Goal: Information Seeking & Learning: Understand process/instructions

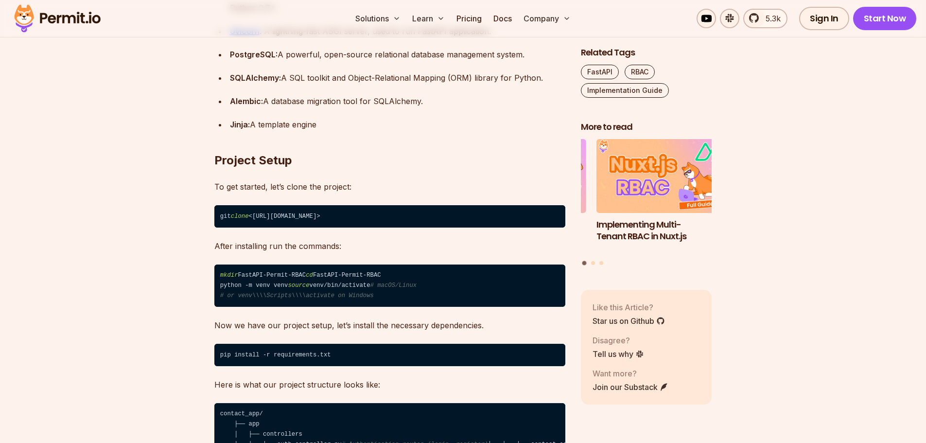
scroll to position [1118, 0]
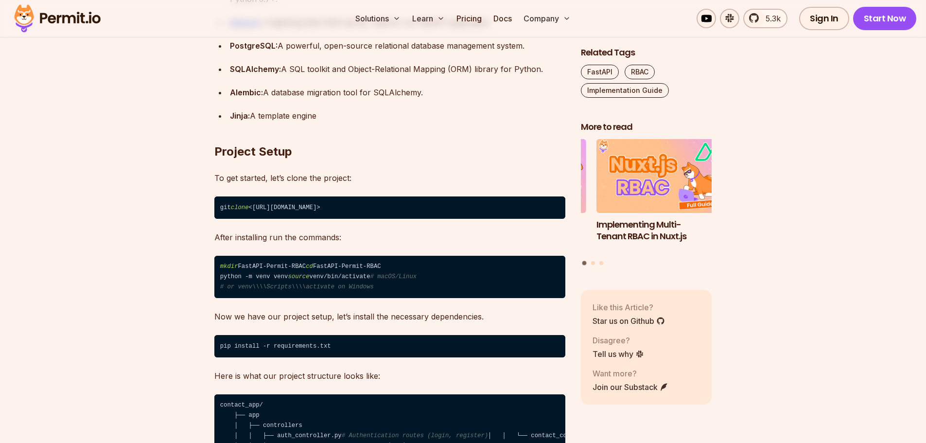
drag, startPoint x: 317, startPoint y: 268, endPoint x: 224, endPoint y: 264, distance: 93.9
click at [230, 265] on code "mkdir FastAPI-Permit-RBAC cd FastAPI-Permit-RBAC python -m venv venv source ven…" at bounding box center [389, 277] width 351 height 43
click at [340, 283] on code "mkdir FastAPI-Permit-RBAC cd FastAPI-Permit-RBAC python -m venv venv source ven…" at bounding box center [389, 277] width 351 height 43
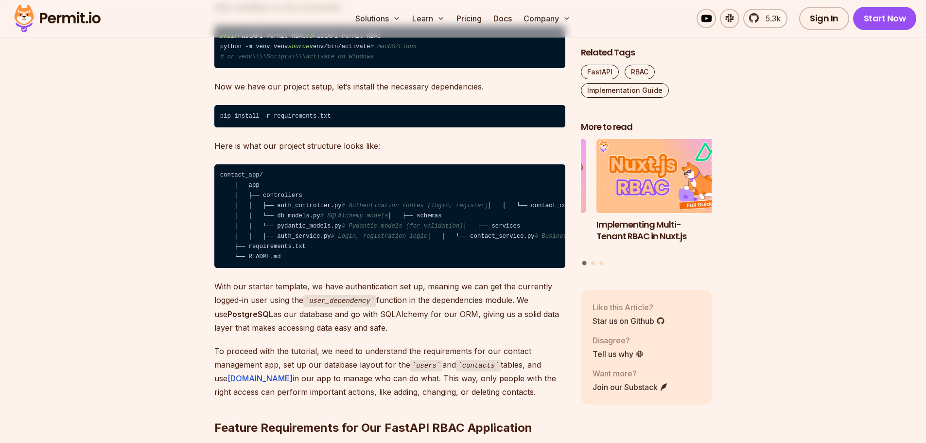
scroll to position [1361, 0]
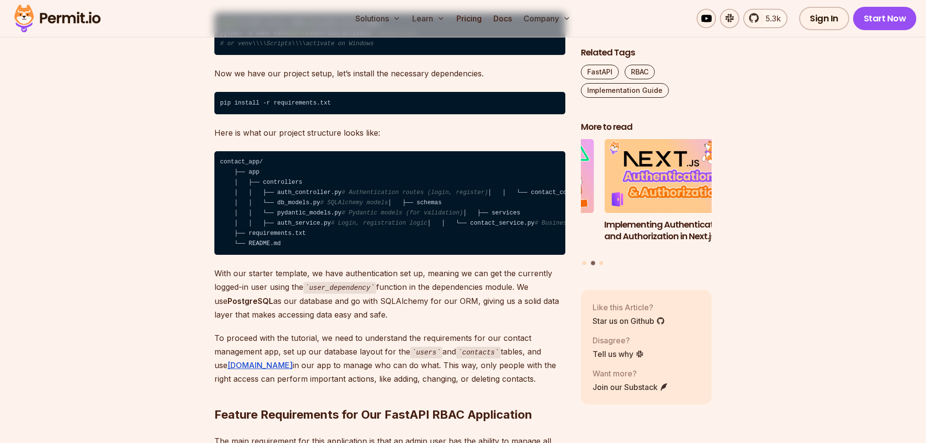
drag, startPoint x: 298, startPoint y: 262, endPoint x: 323, endPoint y: 262, distance: 24.8
click at [323, 255] on code "contact_app/ ├── app │ ├── controllers │ │ ├── auth_controller.py # Authenticat…" at bounding box center [389, 203] width 351 height 104
click at [423, 255] on code "contact_app/ ├── app │ ├── controllers │ │ ├── auth_controller.py # Authenticat…" at bounding box center [389, 203] width 351 height 104
drag, startPoint x: 463, startPoint y: 262, endPoint x: 342, endPoint y: 261, distance: 120.6
click at [342, 255] on code "contact_app/ ├── app │ ├── controllers │ │ ├── auth_controller.py # Authenticat…" at bounding box center [389, 203] width 351 height 104
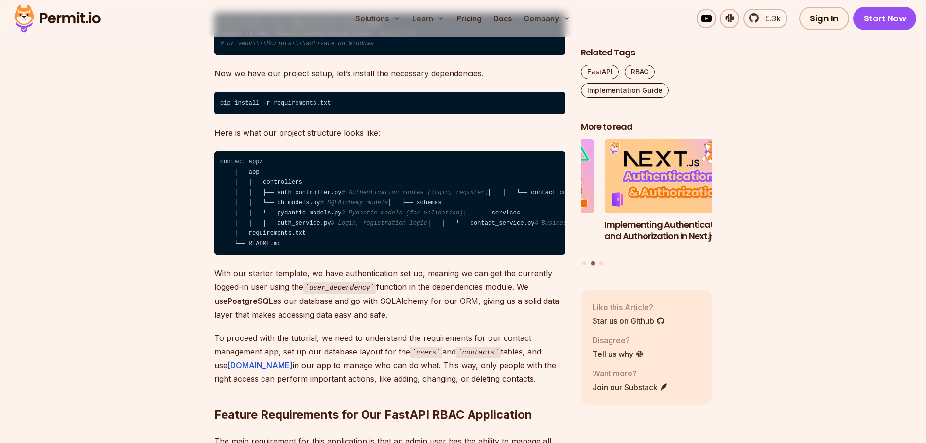
click at [438, 245] on code "contact_app/ ├── app │ ├── controllers │ │ ├── auth_controller.py # Authenticat…" at bounding box center [389, 203] width 351 height 104
drag, startPoint x: 418, startPoint y: 241, endPoint x: 307, endPoint y: 240, distance: 110.3
click at [312, 241] on code "contact_app/ ├── app │ ├── controllers │ │ ├── auth_controller.py # Authenticat…" at bounding box center [389, 203] width 351 height 104
click at [420, 255] on code "contact_app/ ├── app │ ├── controllers │ │ ├── auth_controller.py # Authenticat…" at bounding box center [389, 203] width 351 height 104
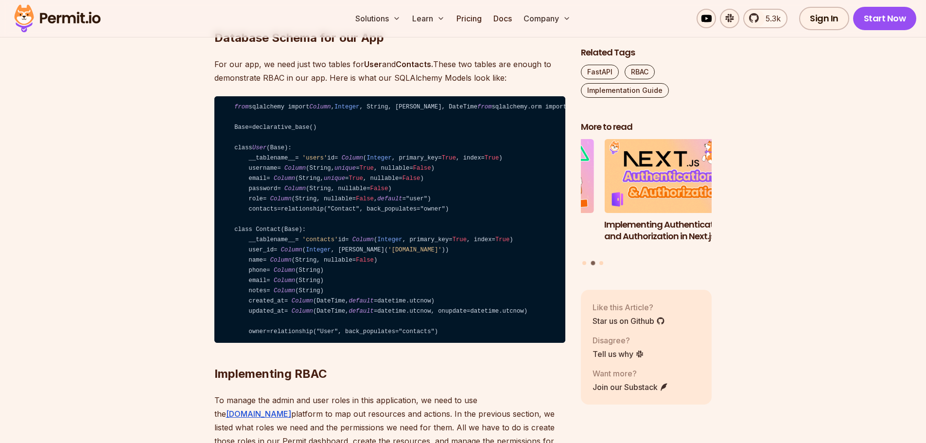
scroll to position [2382, 0]
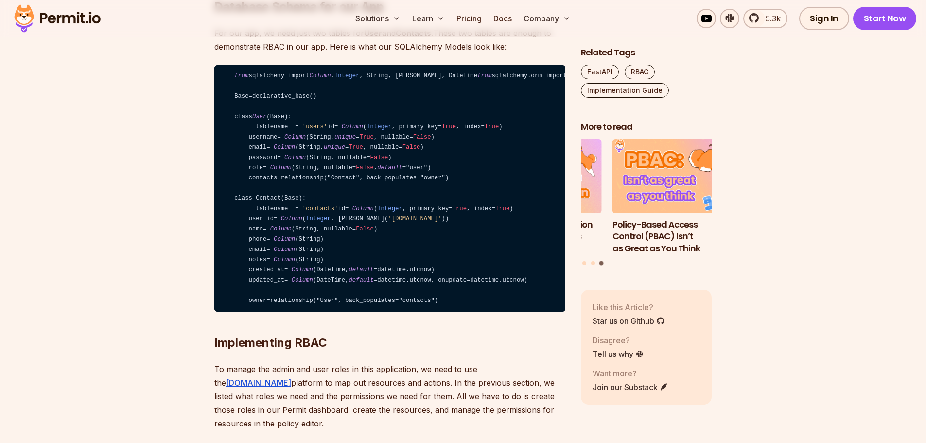
click at [296, 302] on code "from sqlalchemy import Column , Integer , String, ForeignKey, DateTime from sql…" at bounding box center [389, 188] width 351 height 247
drag, startPoint x: 296, startPoint y: 302, endPoint x: 348, endPoint y: 303, distance: 52.0
click at [299, 302] on code "from sqlalchemy import Column , Integer , String, ForeignKey, DateTime from sql…" at bounding box center [389, 188] width 351 height 247
drag, startPoint x: 447, startPoint y: 299, endPoint x: 239, endPoint y: 297, distance: 208.5
click at [240, 298] on code "from sqlalchemy import Column , Integer , String, ForeignKey, DateTime from sql…" at bounding box center [389, 188] width 351 height 247
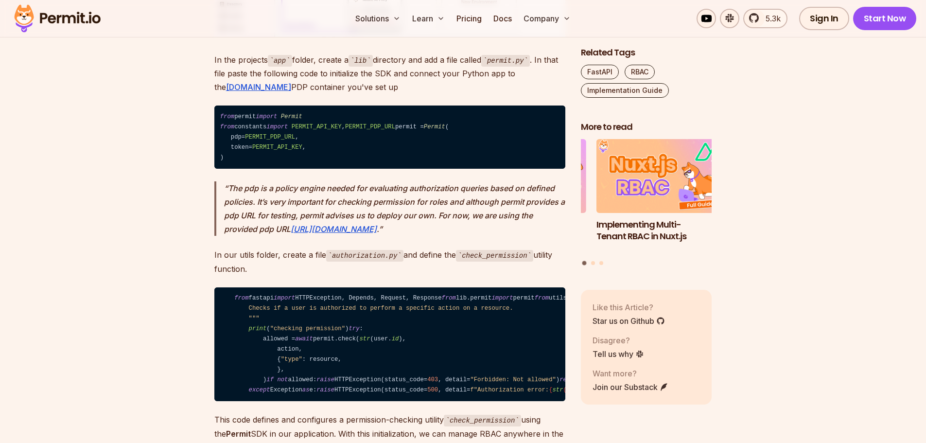
scroll to position [4618, 0]
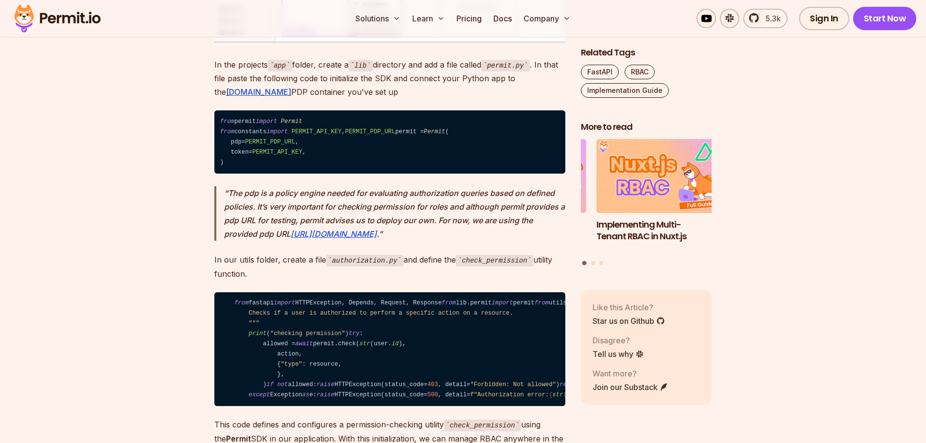
click at [424, 135] on span "Permit" at bounding box center [434, 131] width 21 height 7
drag, startPoint x: 360, startPoint y: 283, endPoint x: 382, endPoint y: 290, distance: 23.2
click at [361, 174] on code "from permit import Permit from constants import PERMIT_API_KEY , PERMIT_PDP_URL…" at bounding box center [389, 141] width 351 height 63
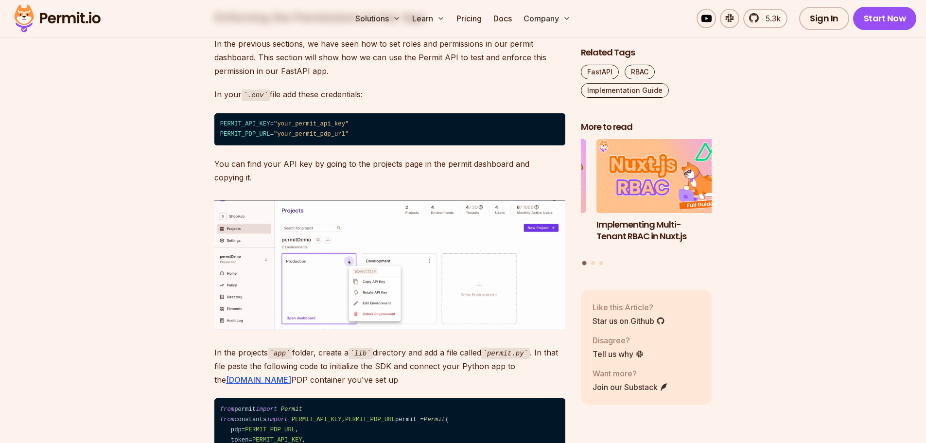
scroll to position [4326, 0]
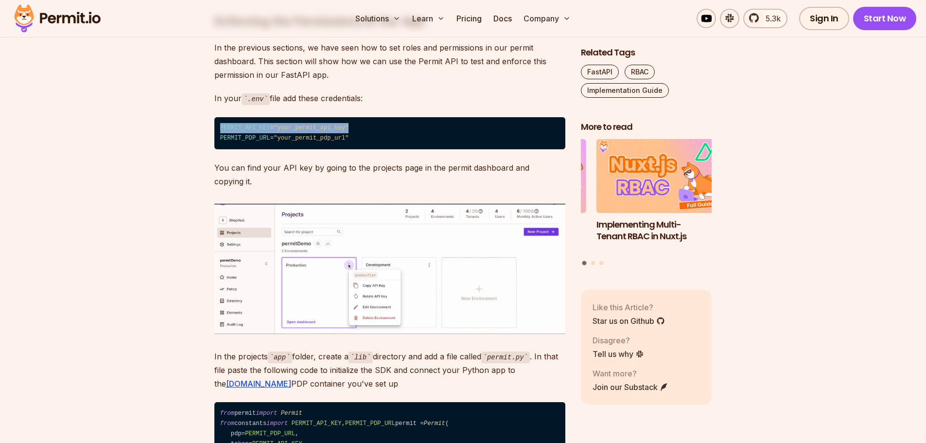
drag, startPoint x: 332, startPoint y: 269, endPoint x: 184, endPoint y: 254, distance: 149.5
click at [346, 150] on code "PERMIT_API_KEY = "your_permit_api_key" PERMIT_PDP_URL = "your_permit_pdp_url"" at bounding box center [389, 133] width 351 height 33
click at [341, 150] on code "PERMIT_API_KEY = "your_permit_api_key" PERMIT_PDP_URL = "your_permit_pdp_url"" at bounding box center [389, 133] width 351 height 33
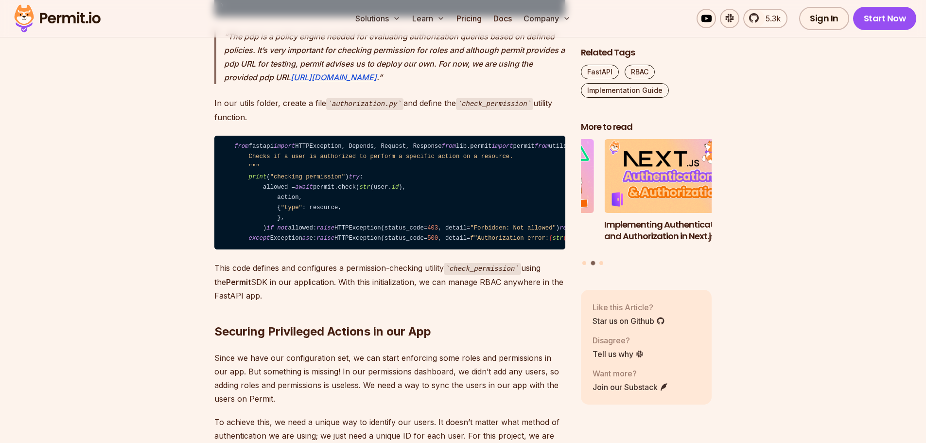
scroll to position [4764, 0]
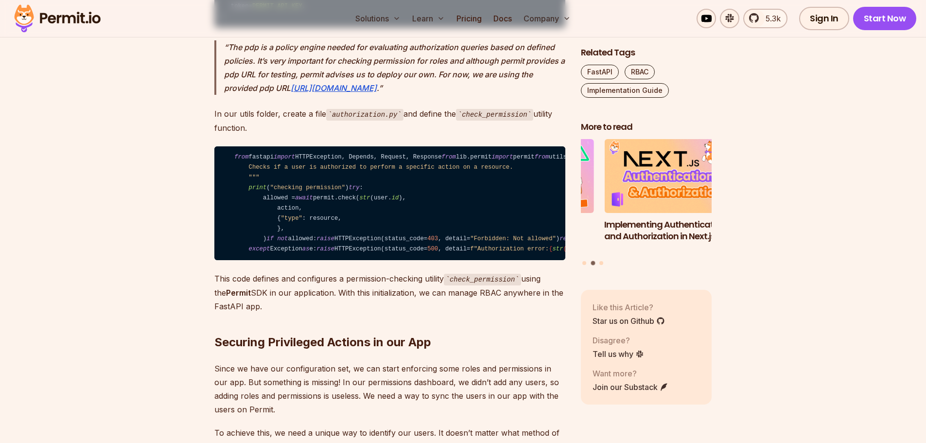
click at [344, 121] on code "authorization.py" at bounding box center [364, 115] width 77 height 12
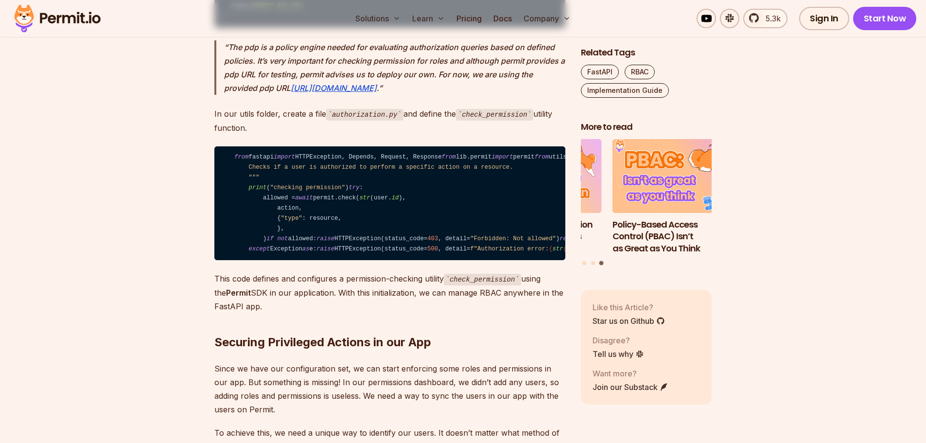
click at [478, 135] on p "In our utils folder, create a file authorization.py and define the check_permis…" at bounding box center [389, 121] width 351 height 28
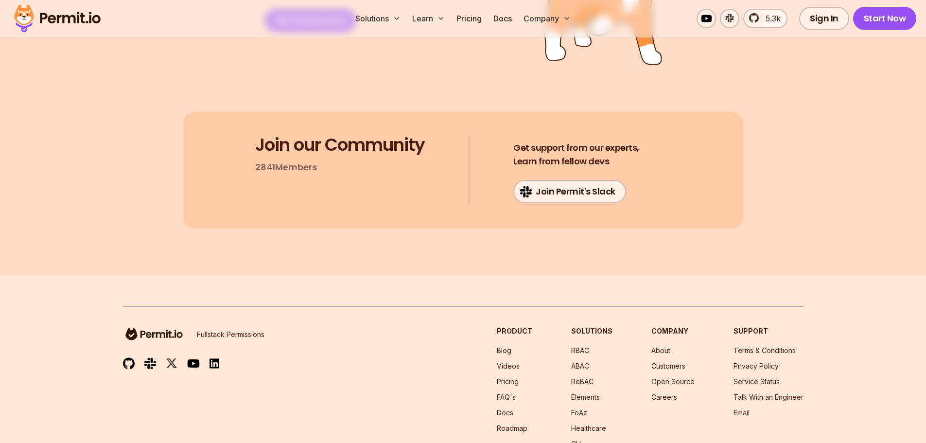
scroll to position [7146, 0]
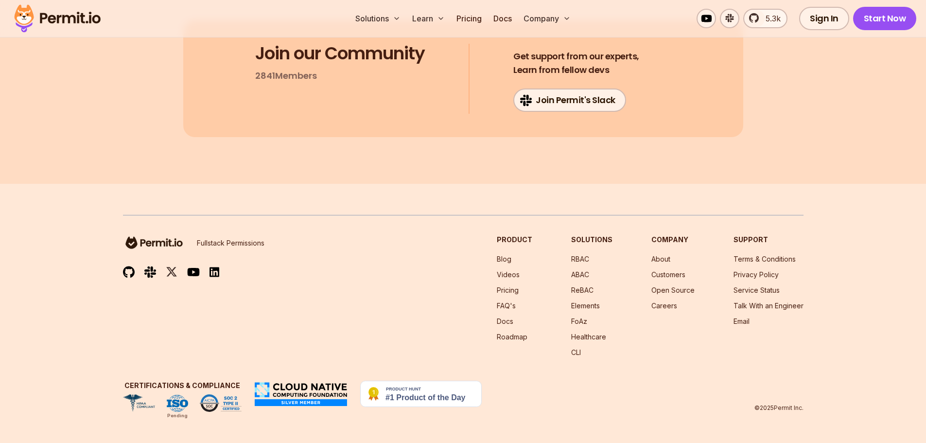
drag, startPoint x: 263, startPoint y: 292, endPoint x: 370, endPoint y: 296, distance: 107.5
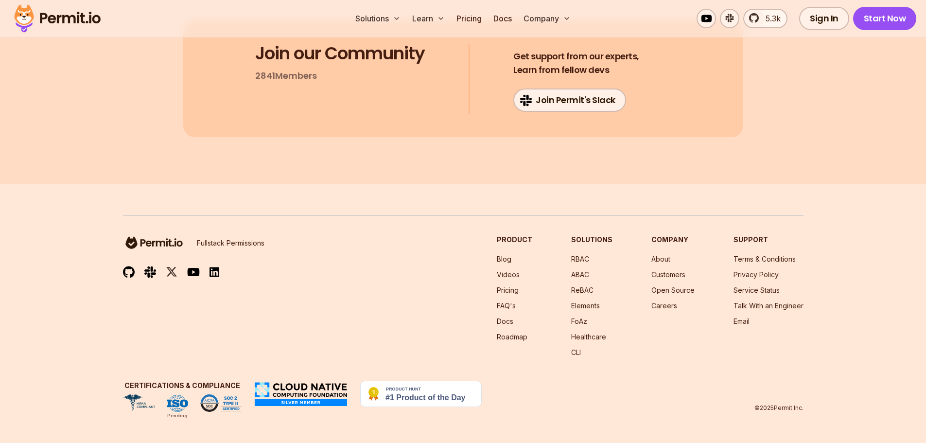
drag, startPoint x: 249, startPoint y: 299, endPoint x: 480, endPoint y: 304, distance: 230.9
